Goal: Consume media (video, audio)

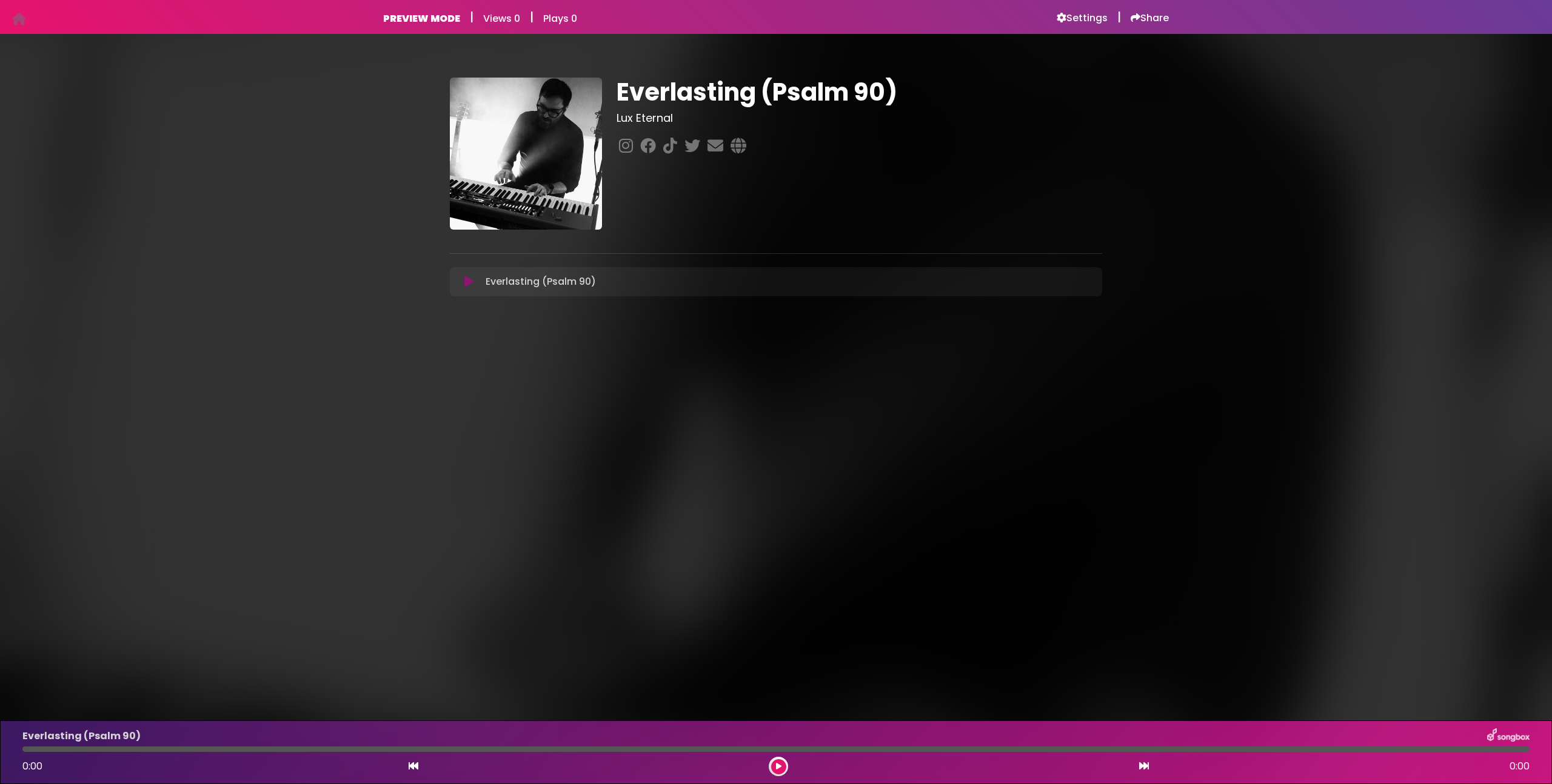
click at [467, 283] on icon at bounding box center [469, 282] width 9 height 12
click at [1093, 297] on icon at bounding box center [1089, 295] width 9 height 9
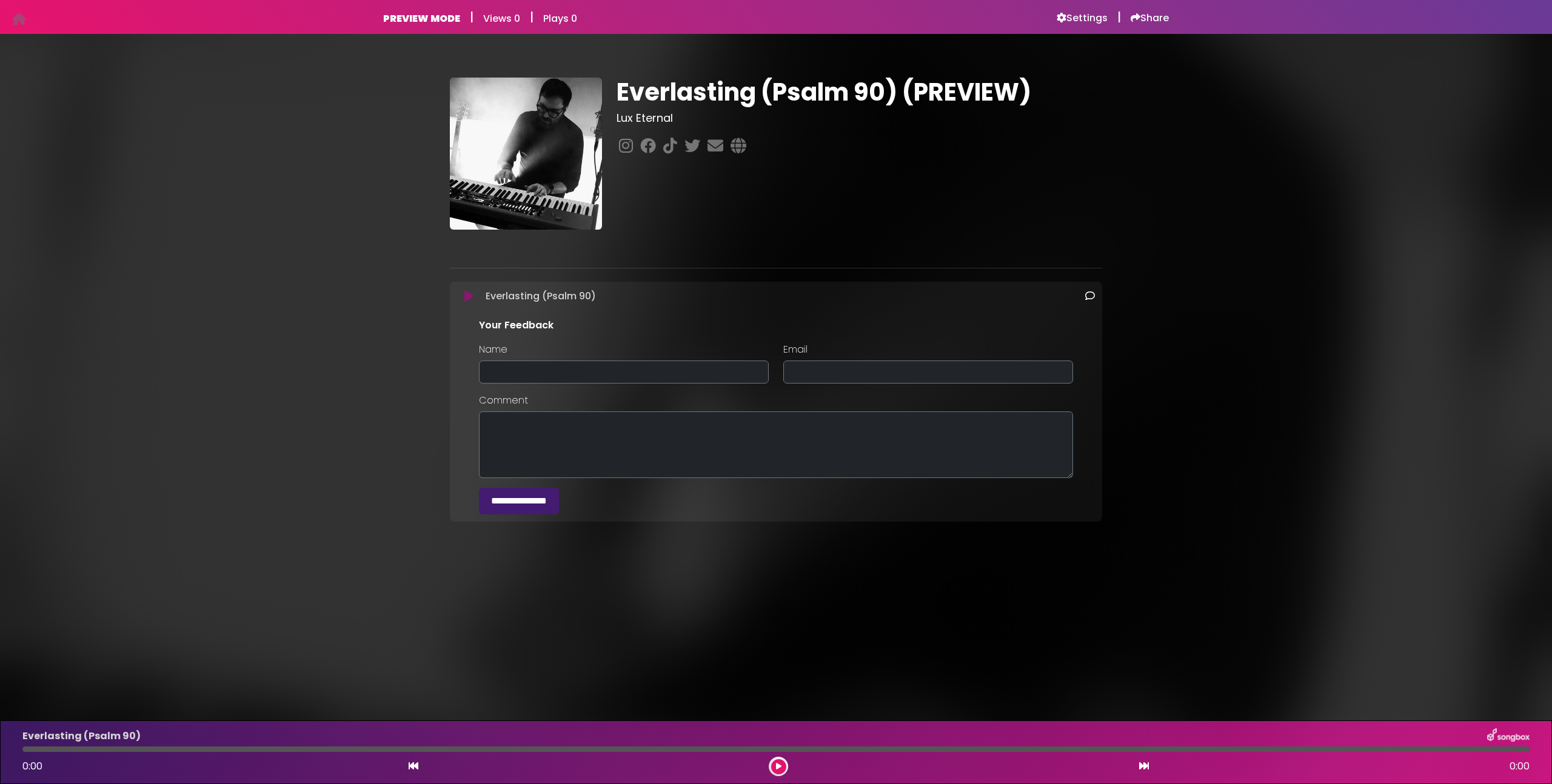
click at [1091, 296] on icon at bounding box center [1089, 295] width 9 height 9
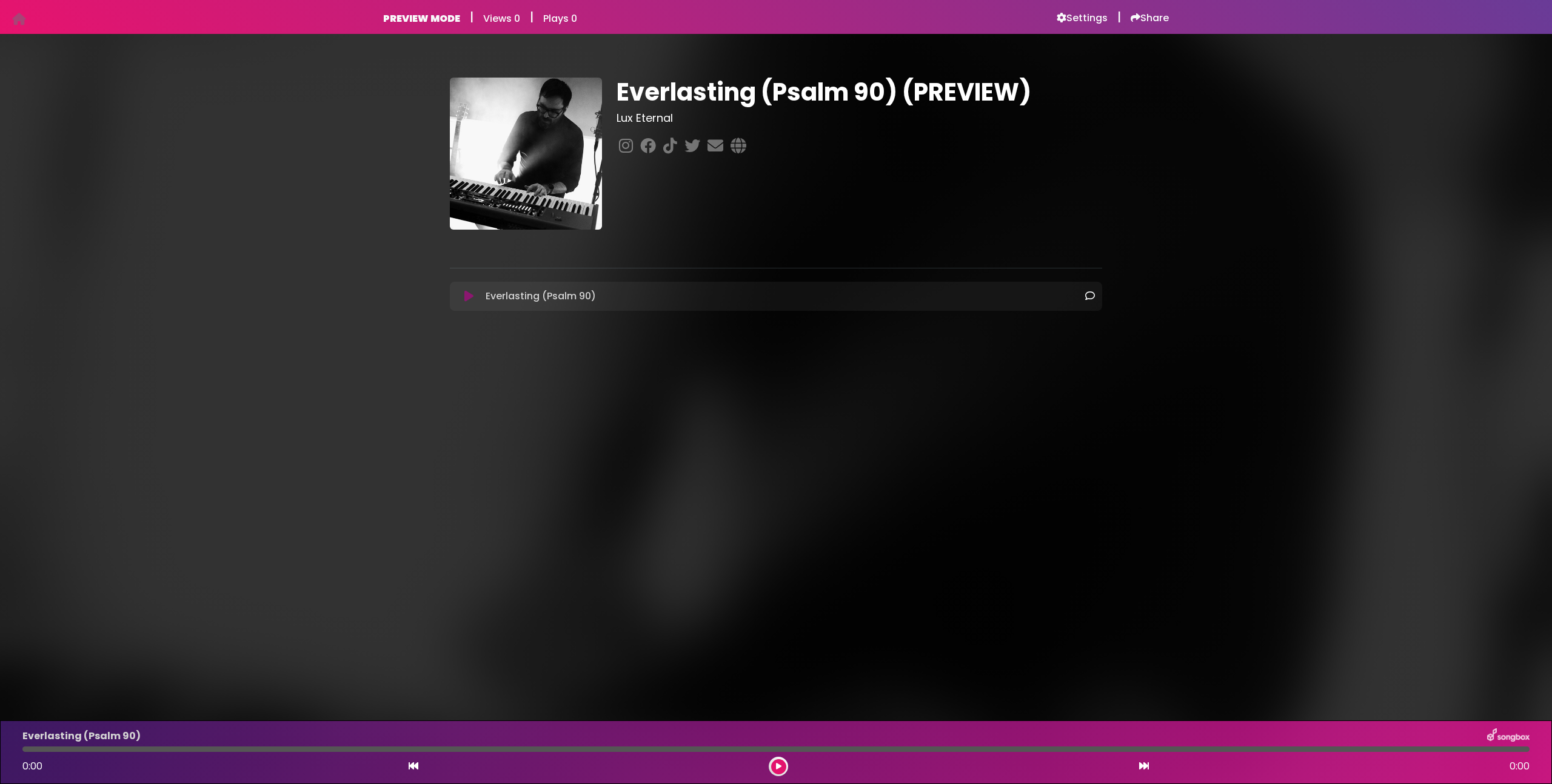
click at [464, 299] on icon at bounding box center [469, 297] width 9 height 12
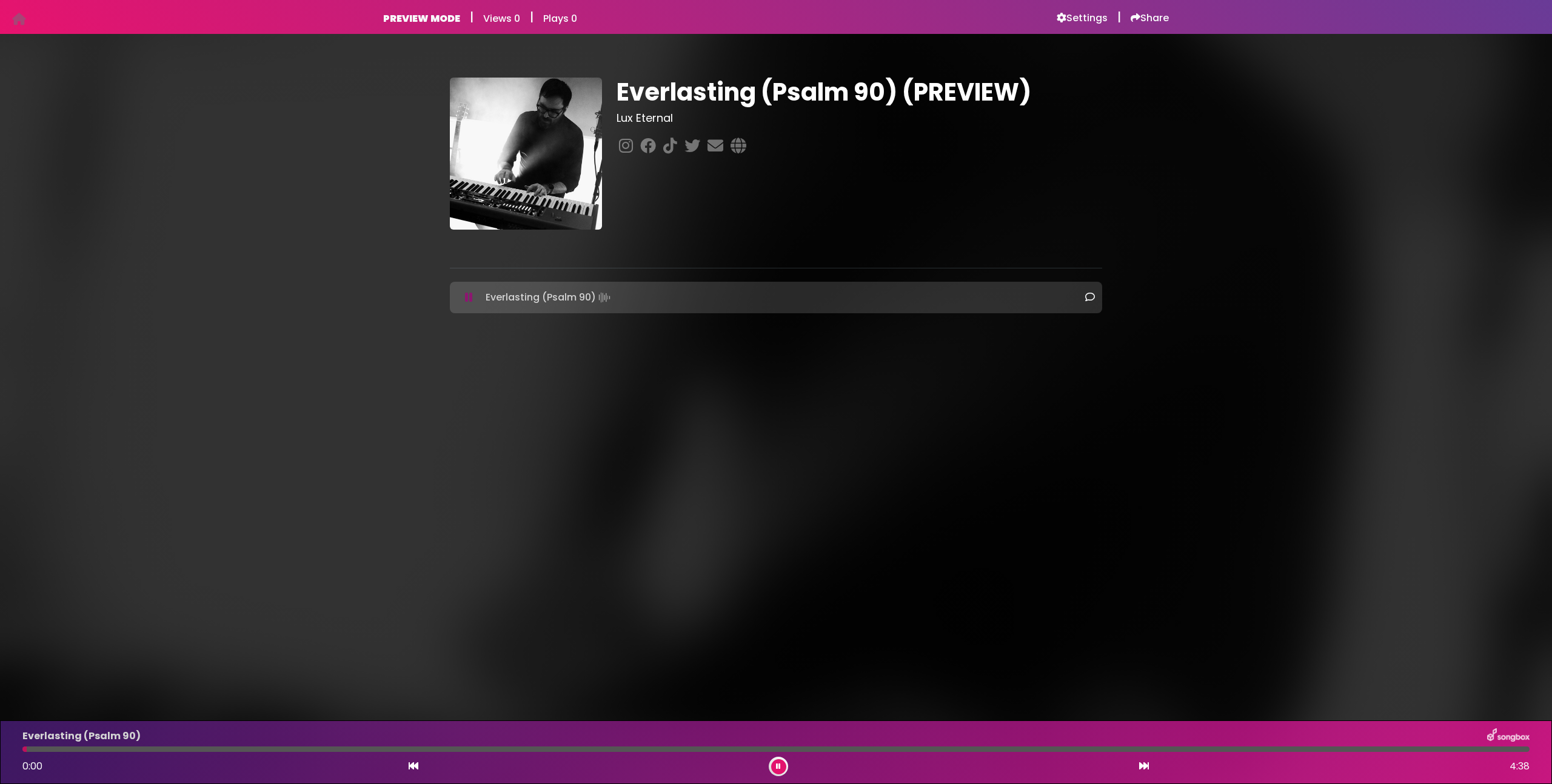
click at [883, 740] on div "Everlasting (Psalm 90)" at bounding box center [776, 736] width 1521 height 15
click at [885, 744] on div "Everlasting (Psalm 90) 0:01 4:38" at bounding box center [776, 752] width 1521 height 48
click at [889, 749] on div at bounding box center [776, 749] width 1507 height 5
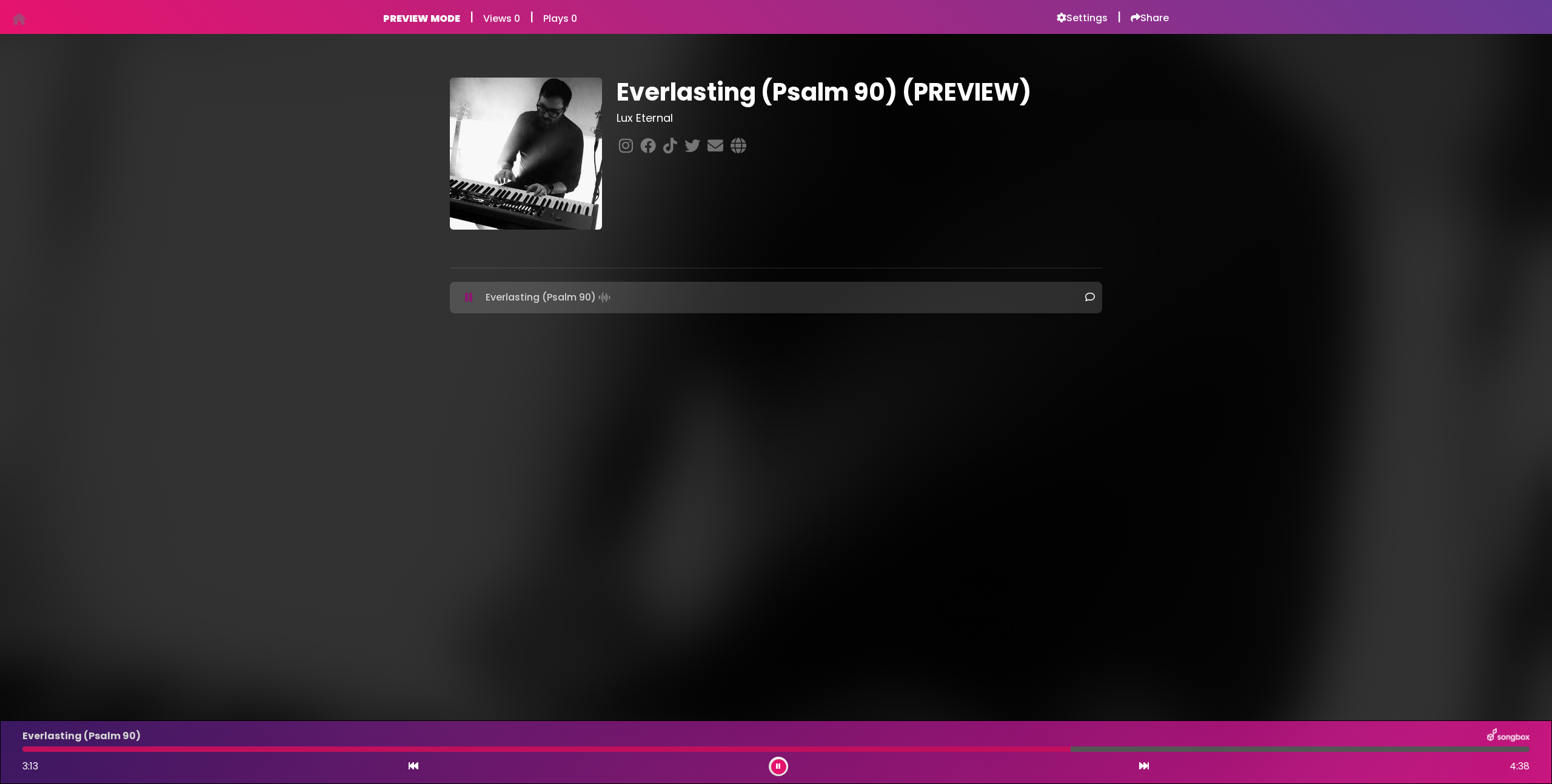
click at [407, 545] on body "Your Private Link https://songbox.com/s/9c7688aa-b74c-44b4-8829-24cc3bcde26c Co…" at bounding box center [776, 392] width 1552 height 784
click at [778, 767] on icon at bounding box center [778, 767] width 5 height 8
